Goal: Task Accomplishment & Management: Use online tool/utility

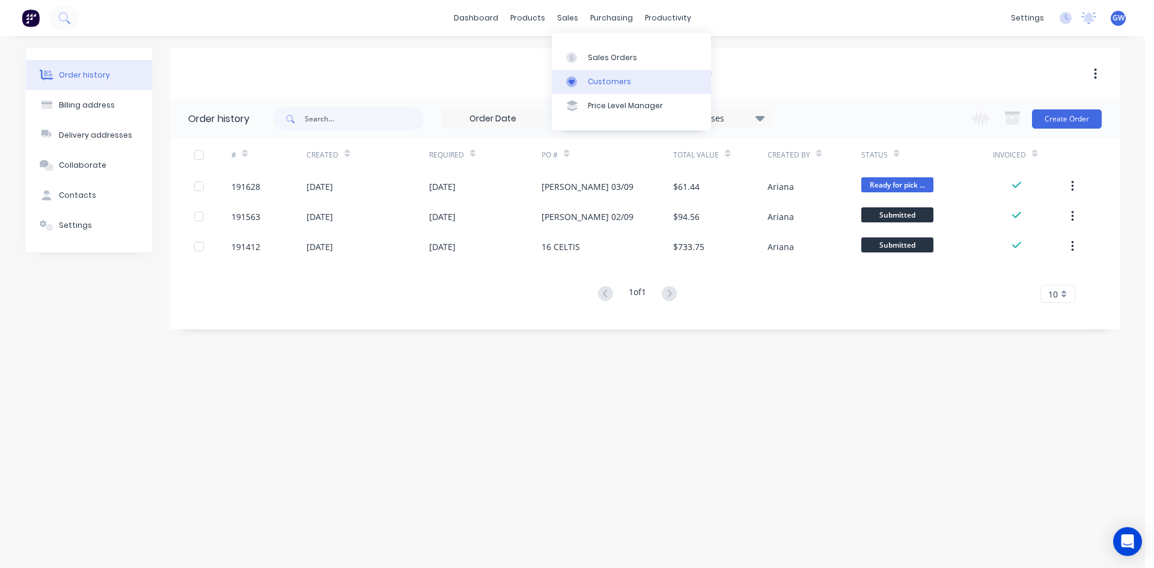
click at [613, 93] on link "Customers" at bounding box center [631, 82] width 159 height 24
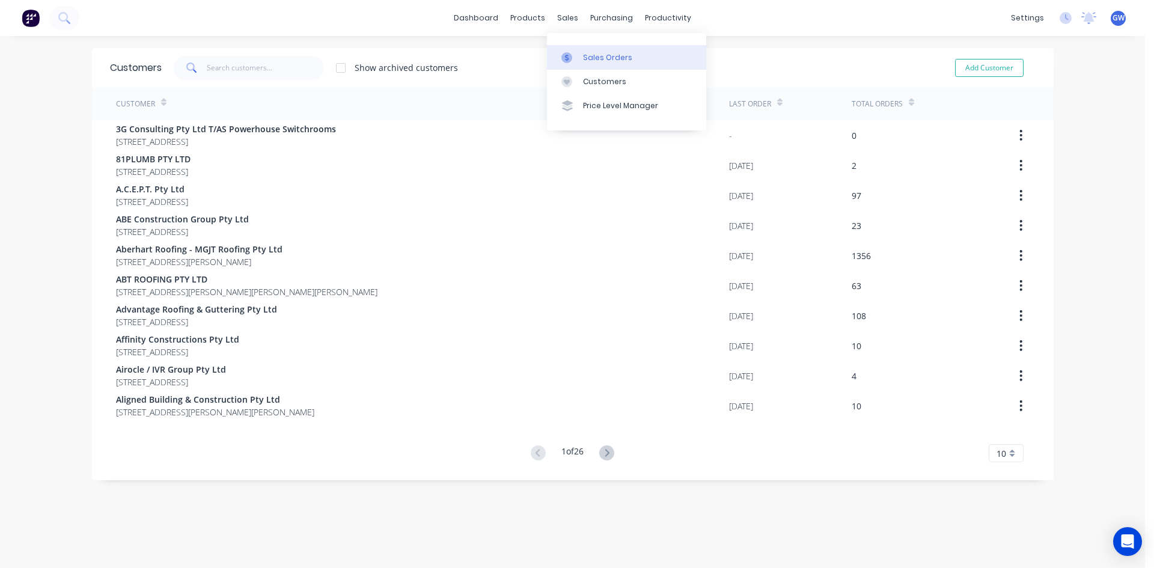
click at [589, 60] on div "Sales Orders" at bounding box center [607, 57] width 49 height 11
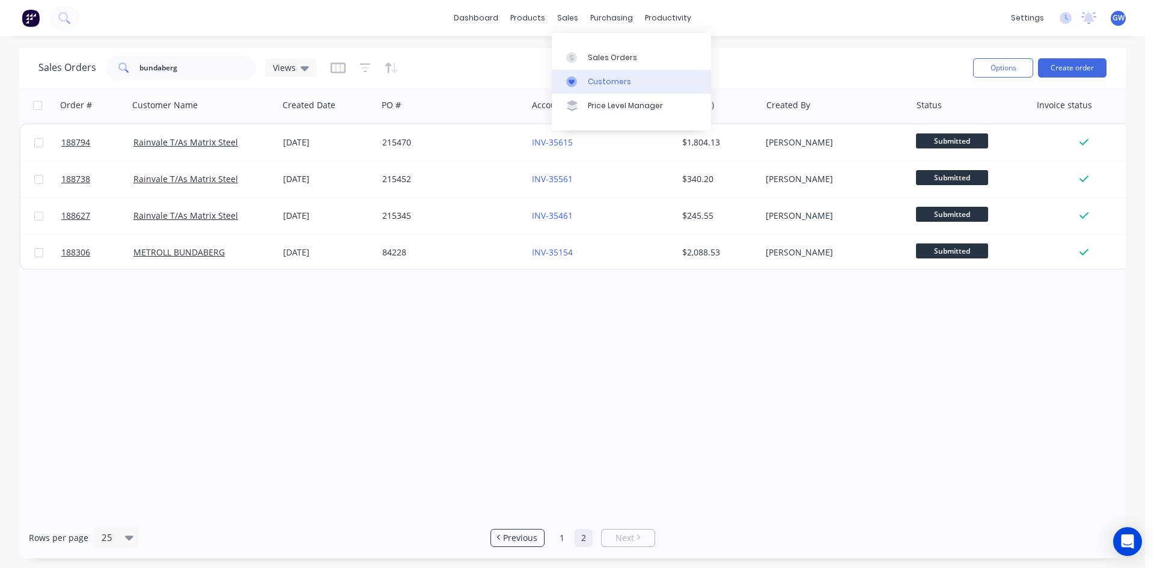
click at [615, 85] on div "Customers" at bounding box center [609, 81] width 43 height 11
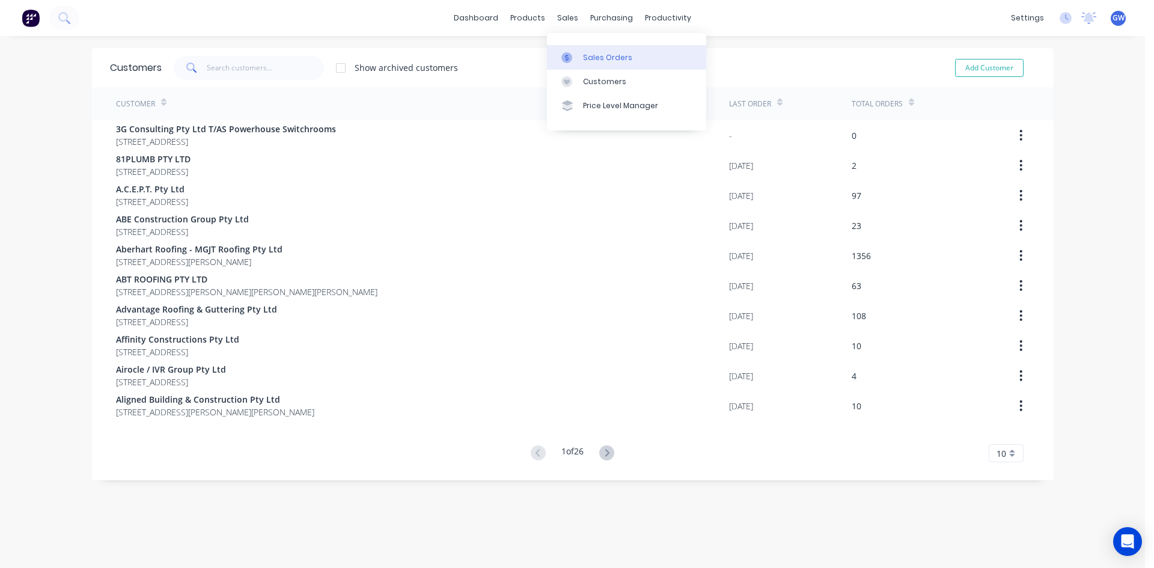
click at [584, 55] on div "Sales Orders" at bounding box center [607, 57] width 49 height 11
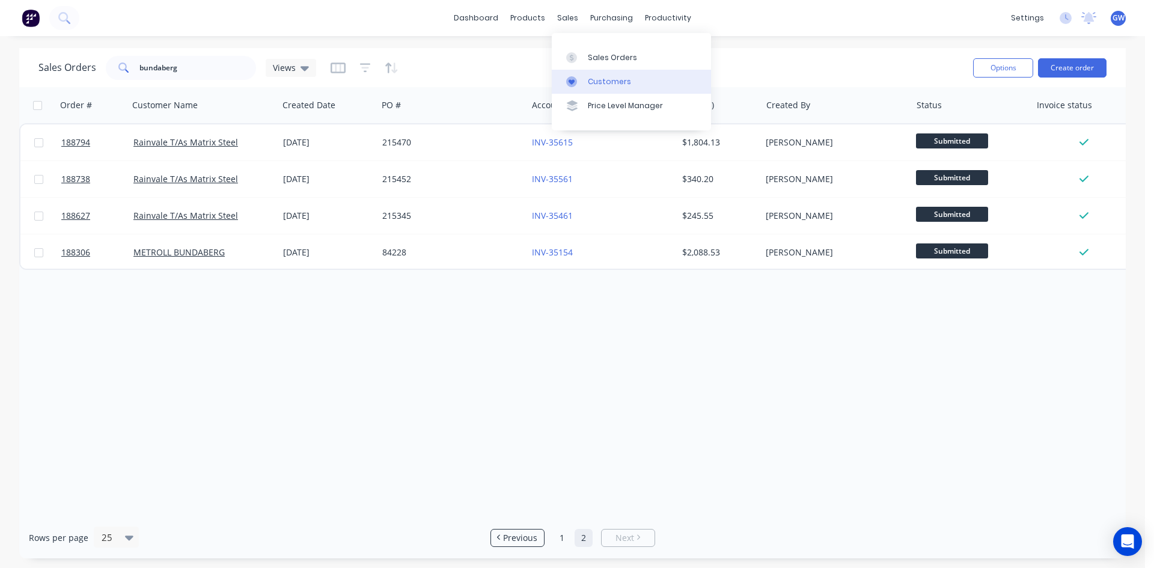
click at [605, 85] on div "Customers" at bounding box center [609, 81] width 43 height 11
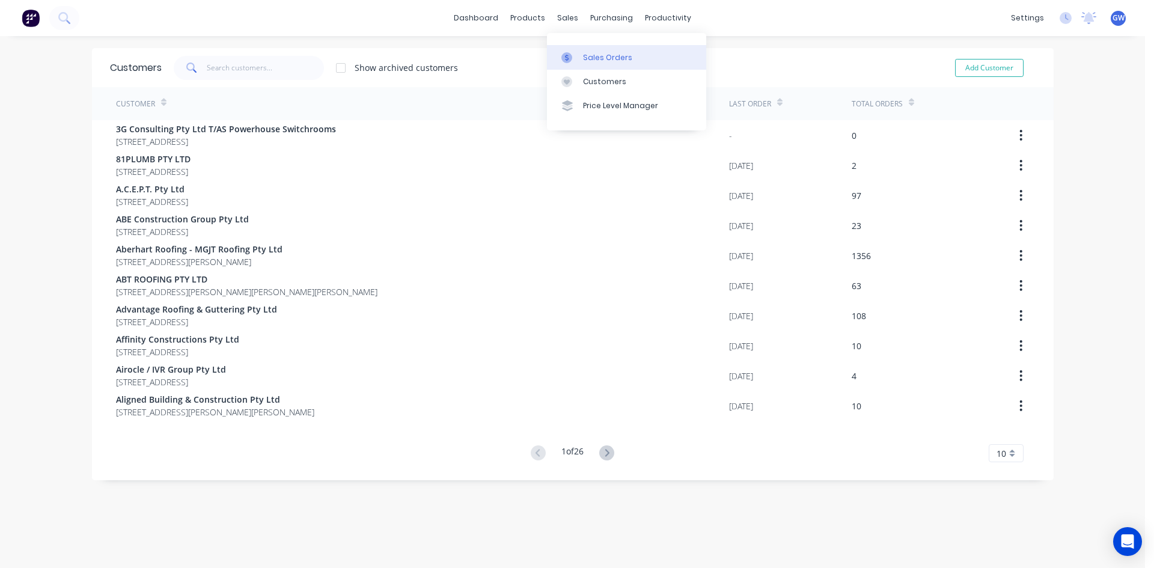
click at [587, 62] on div "Sales Orders" at bounding box center [607, 57] width 49 height 11
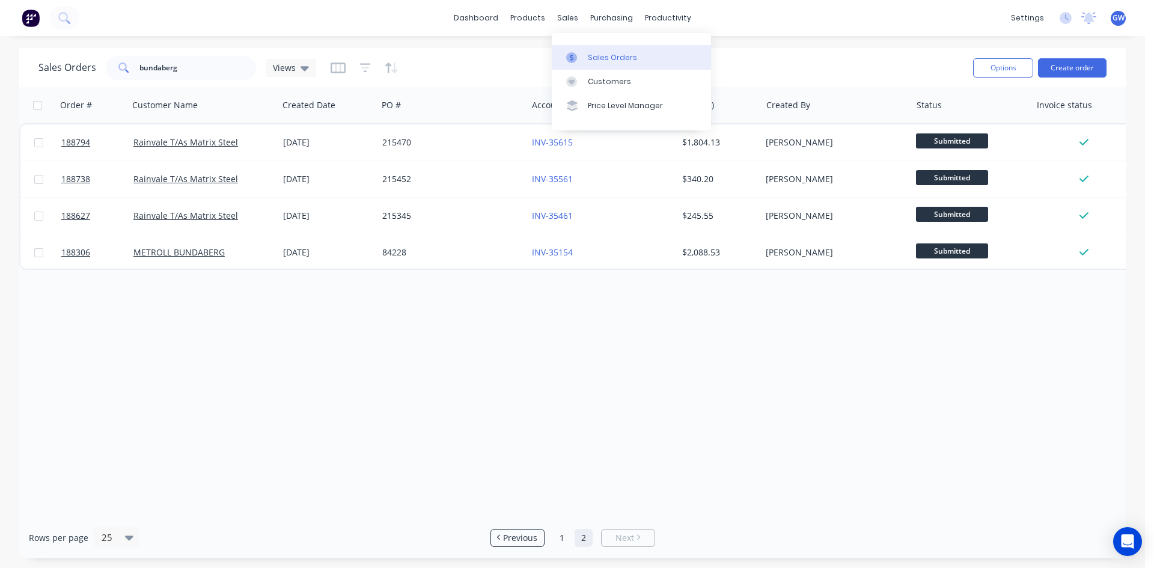
drag, startPoint x: 567, startPoint y: 34, endPoint x: 584, endPoint y: 52, distance: 23.8
click at [584, 52] on div at bounding box center [575, 57] width 18 height 11
click at [573, 72] on link "Customers" at bounding box center [631, 82] width 159 height 24
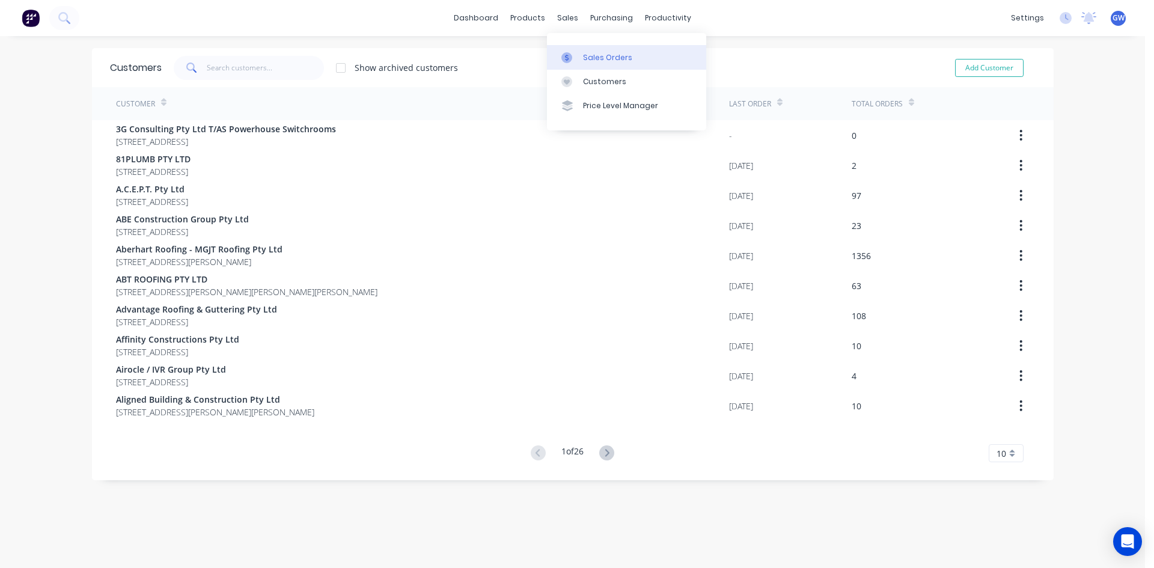
click at [584, 56] on div "Sales Orders" at bounding box center [607, 57] width 49 height 11
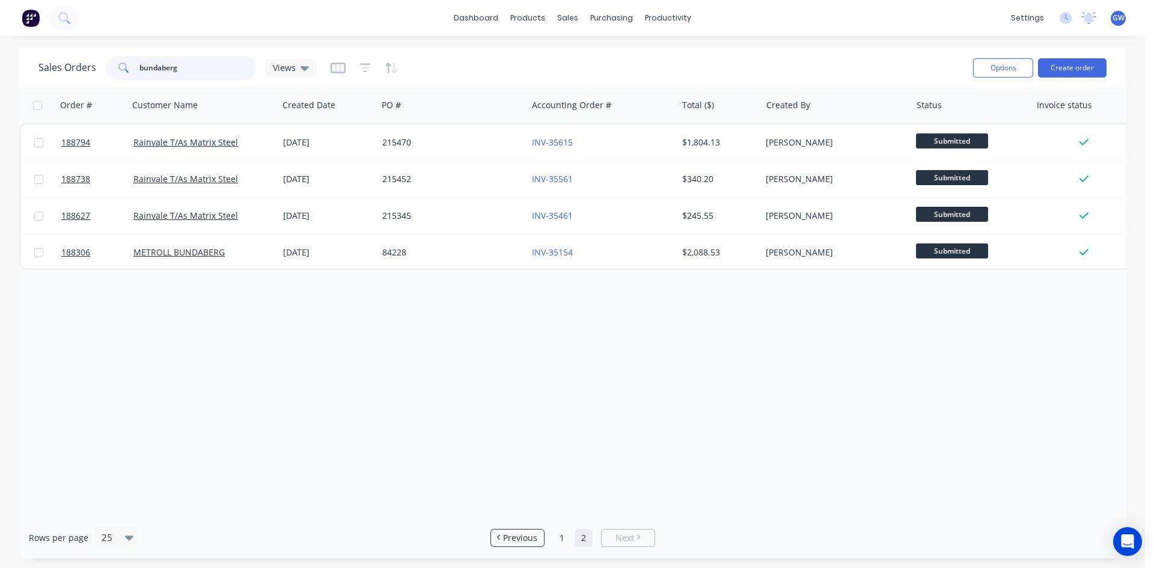
drag, startPoint x: 186, startPoint y: 68, endPoint x: 65, endPoint y: 50, distance: 122.7
click at [65, 50] on div "Sales Orders bundaberg Views Options Create order" at bounding box center [572, 67] width 1107 height 39
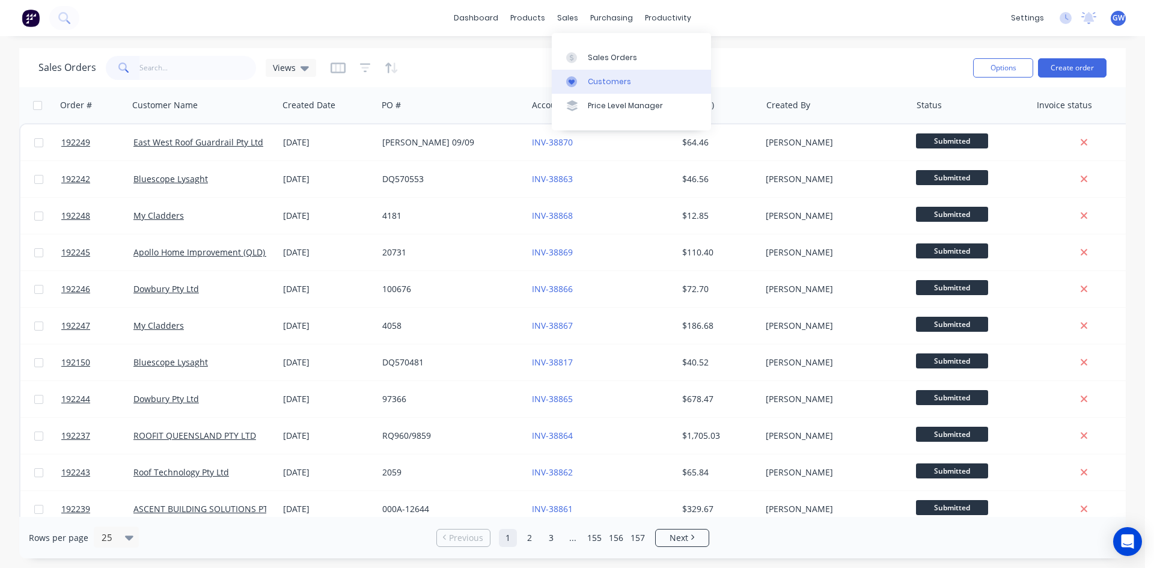
click at [628, 85] on link "Customers" at bounding box center [631, 82] width 159 height 24
